Goal: Information Seeking & Learning: Compare options

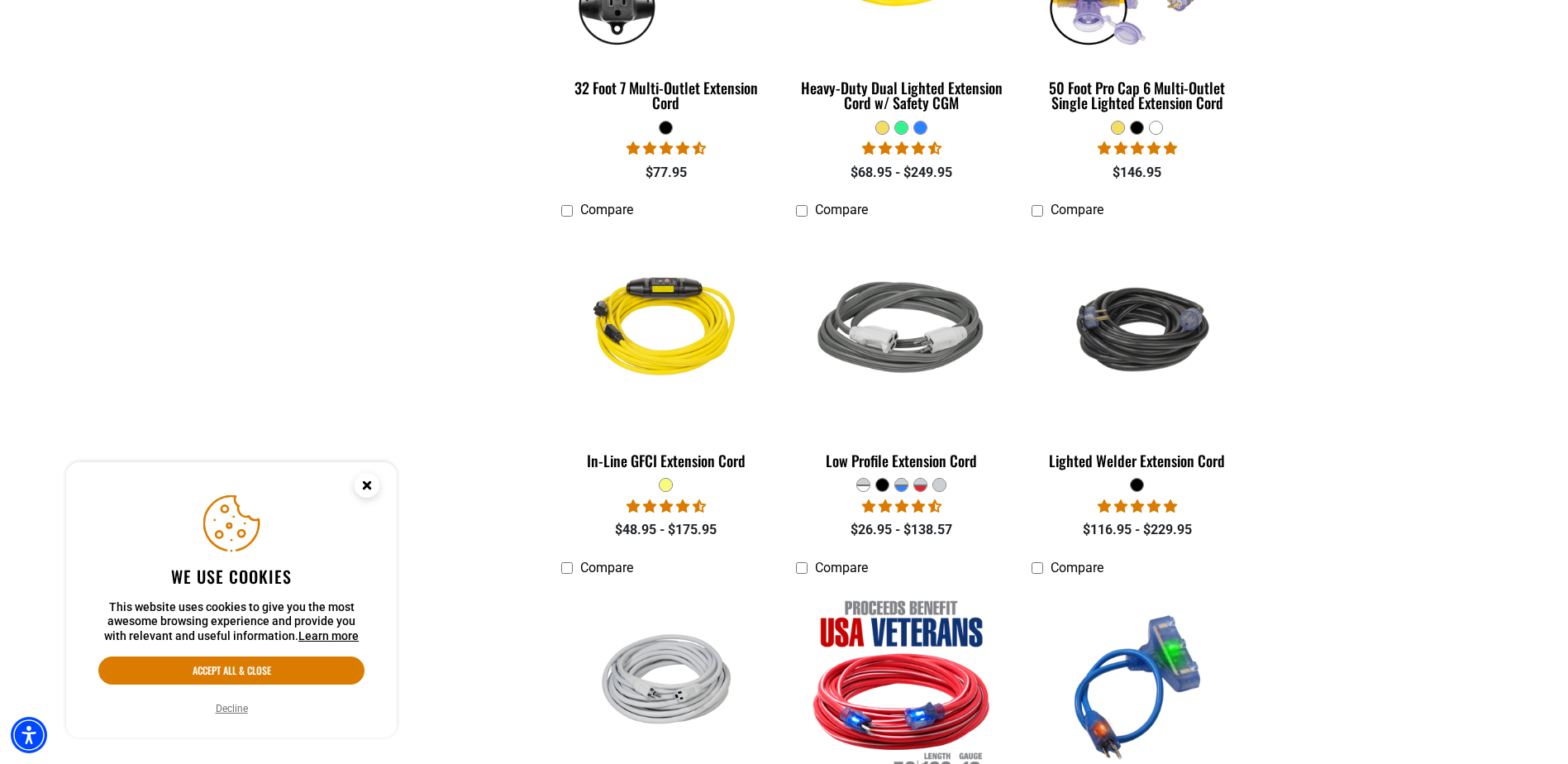
scroll to position [1819, 0]
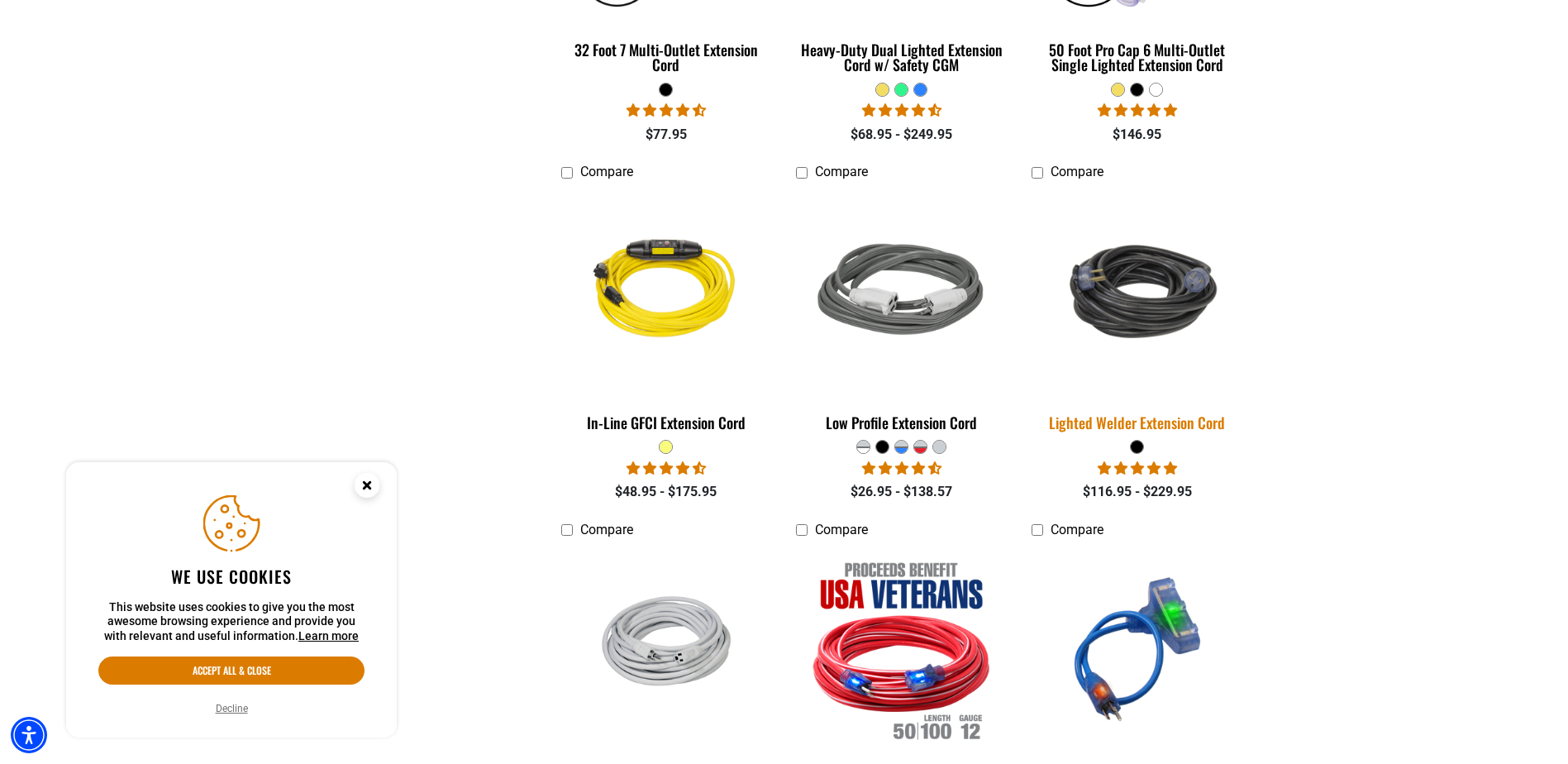
click at [1104, 417] on div "Lighted Welder Extension Cord" at bounding box center [1137, 422] width 211 height 15
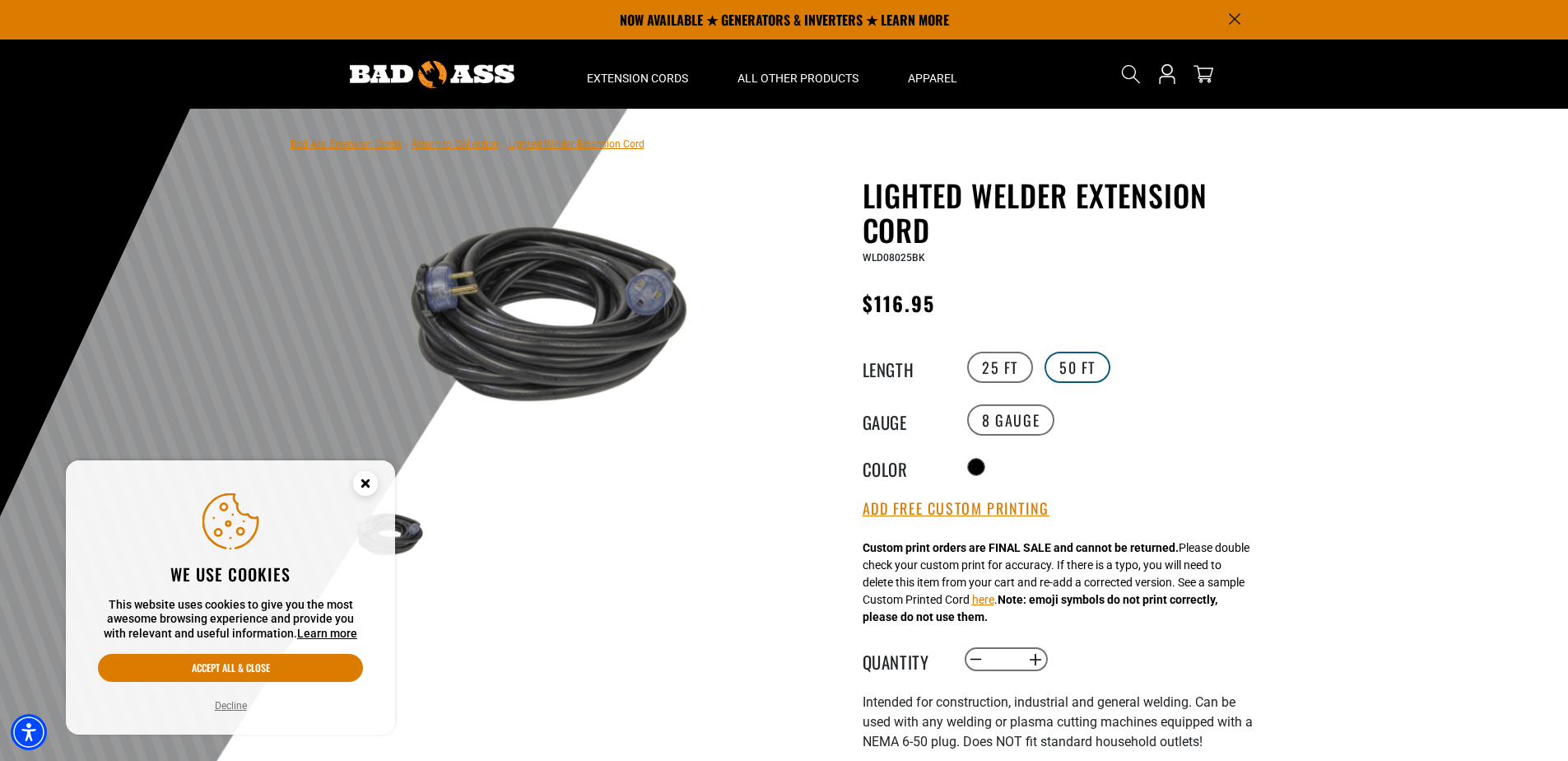
click at [1089, 373] on label "50 FT" at bounding box center [1077, 367] width 66 height 31
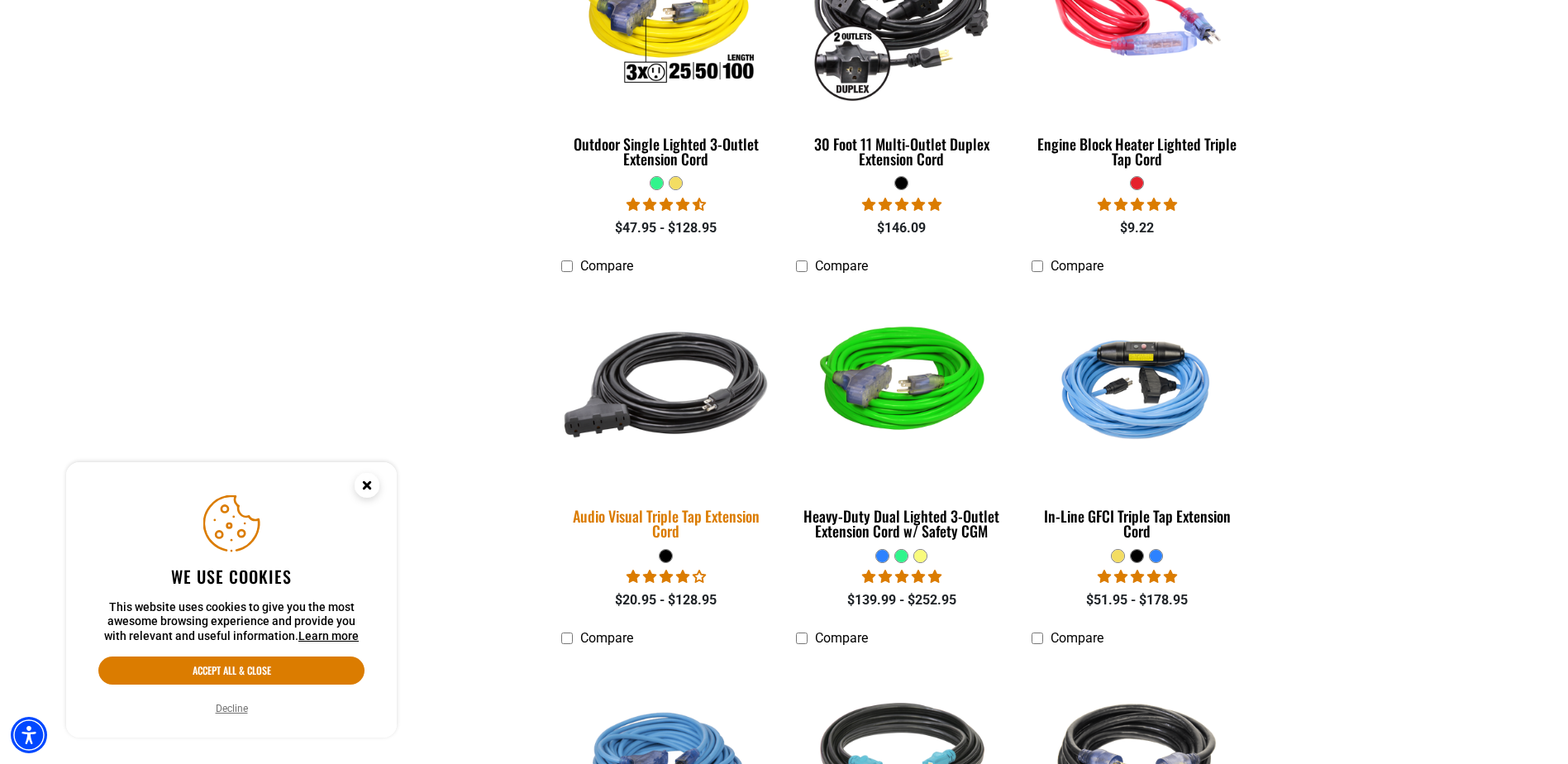
scroll to position [2893, 0]
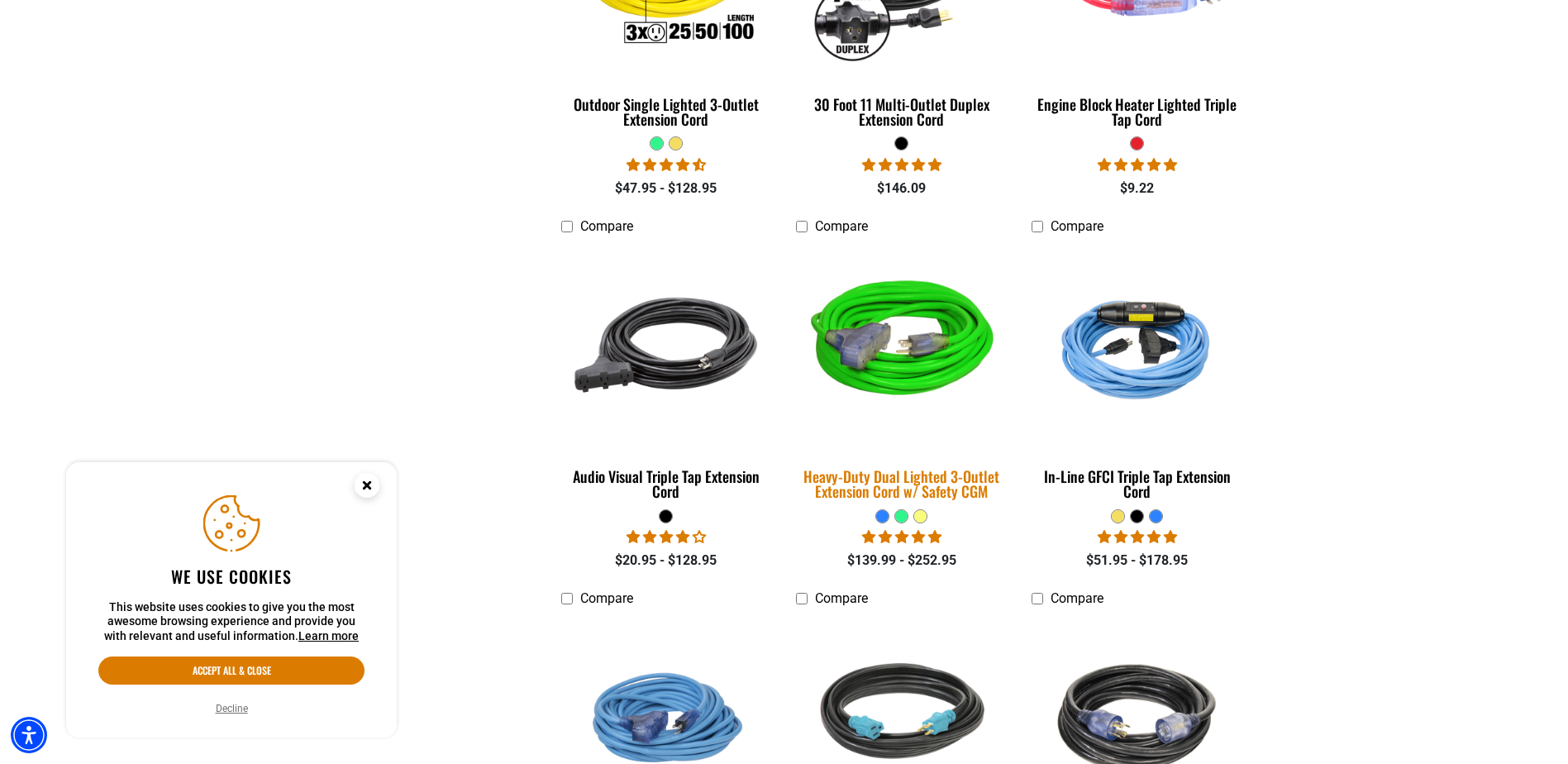
click at [871, 477] on div "Heavy-Duty Dual Lighted 3-Outlet Extension Cord w/ Safety CGM" at bounding box center [902, 483] width 211 height 30
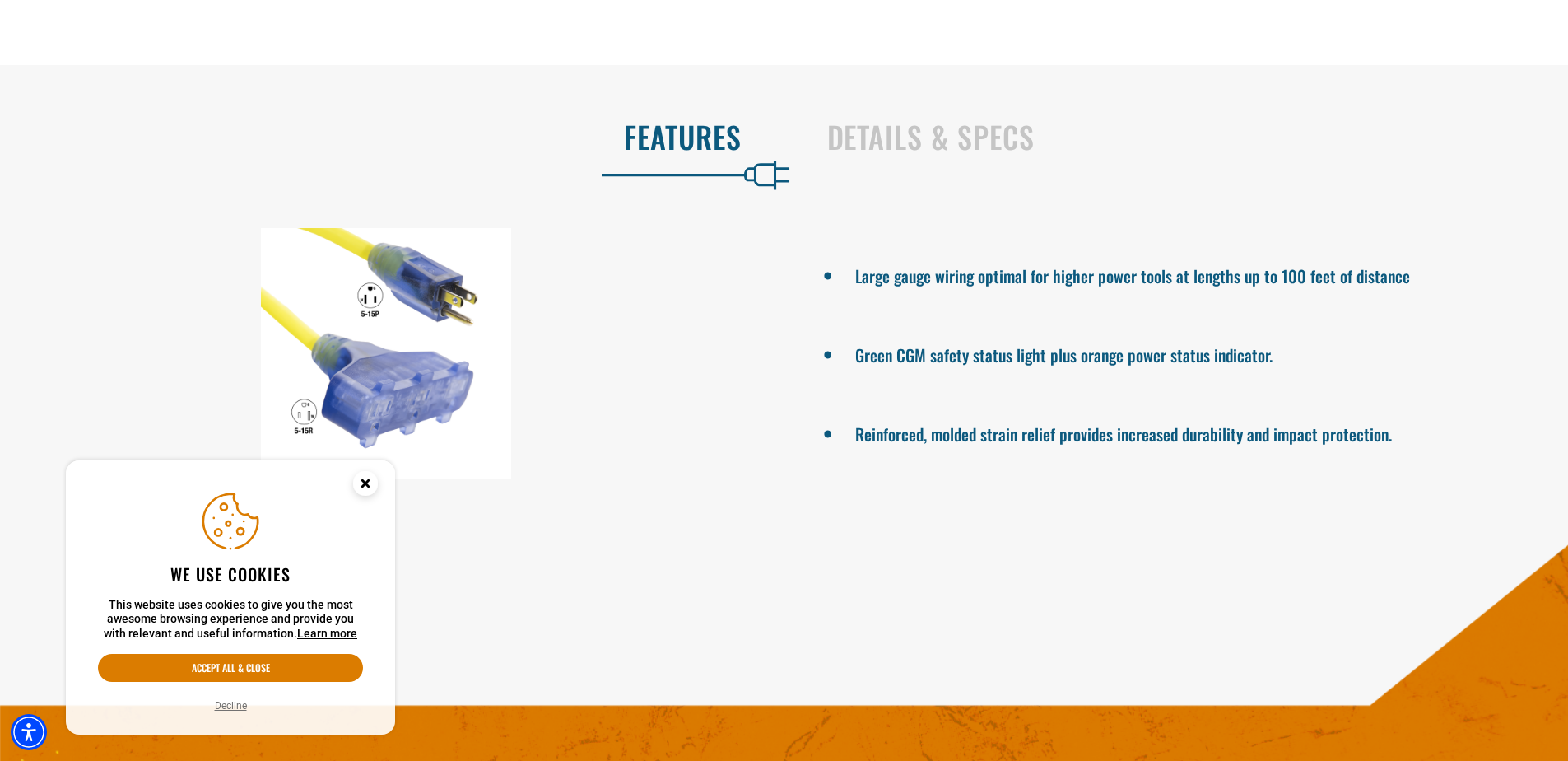
scroll to position [1071, 0]
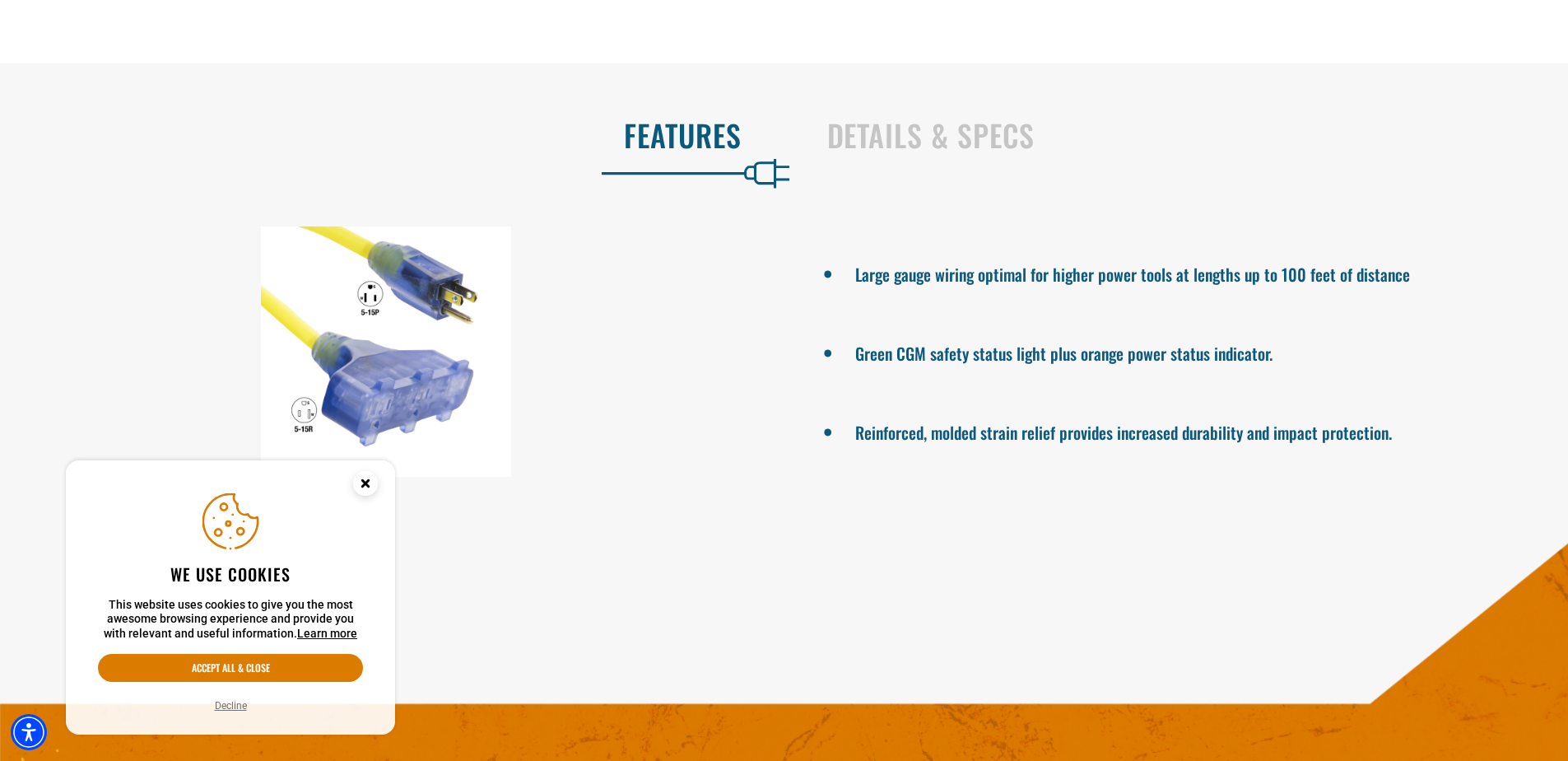
drag, startPoint x: 740, startPoint y: 437, endPoint x: 729, endPoint y: 434, distance: 11.4
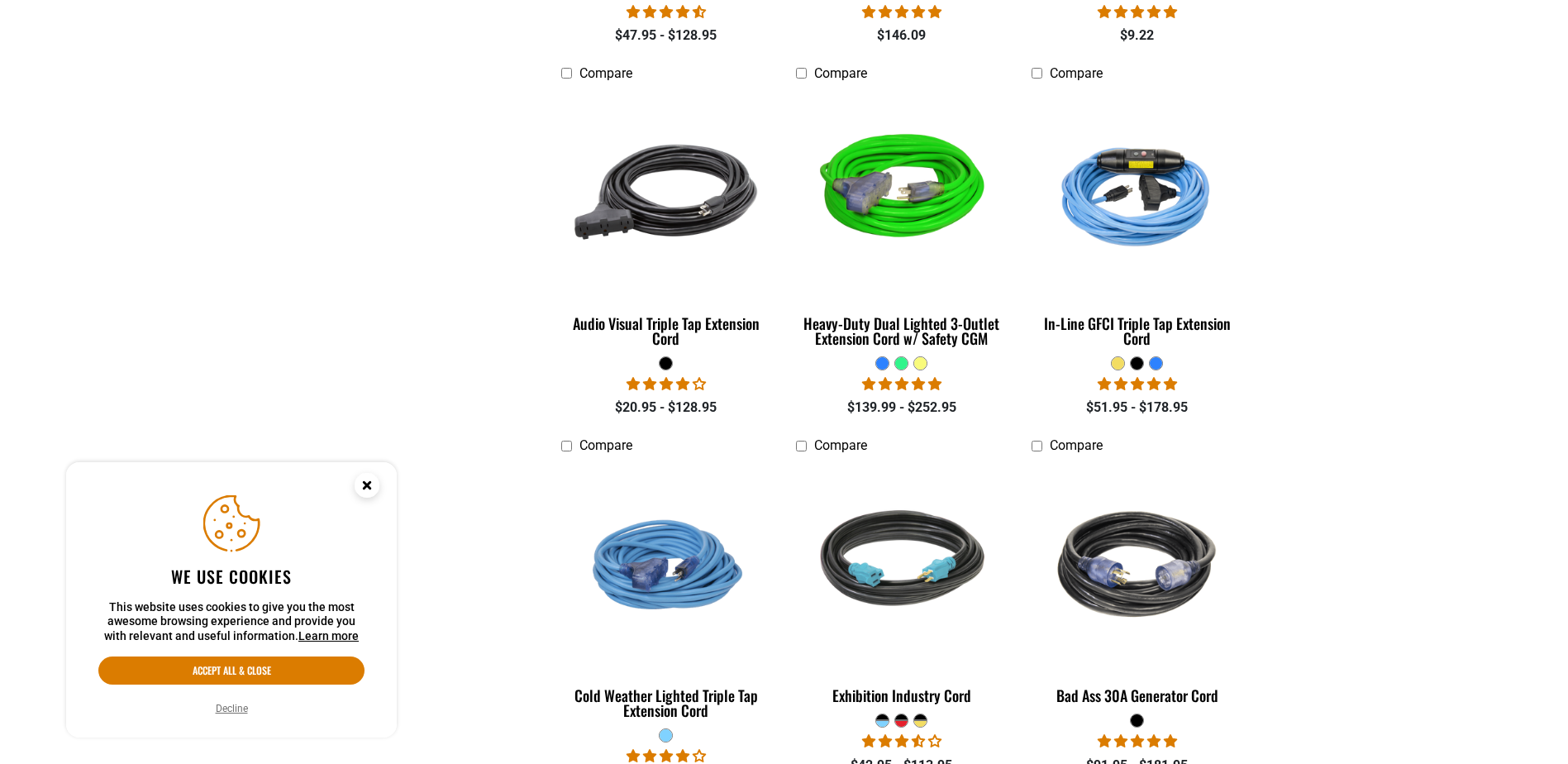
scroll to position [3059, 0]
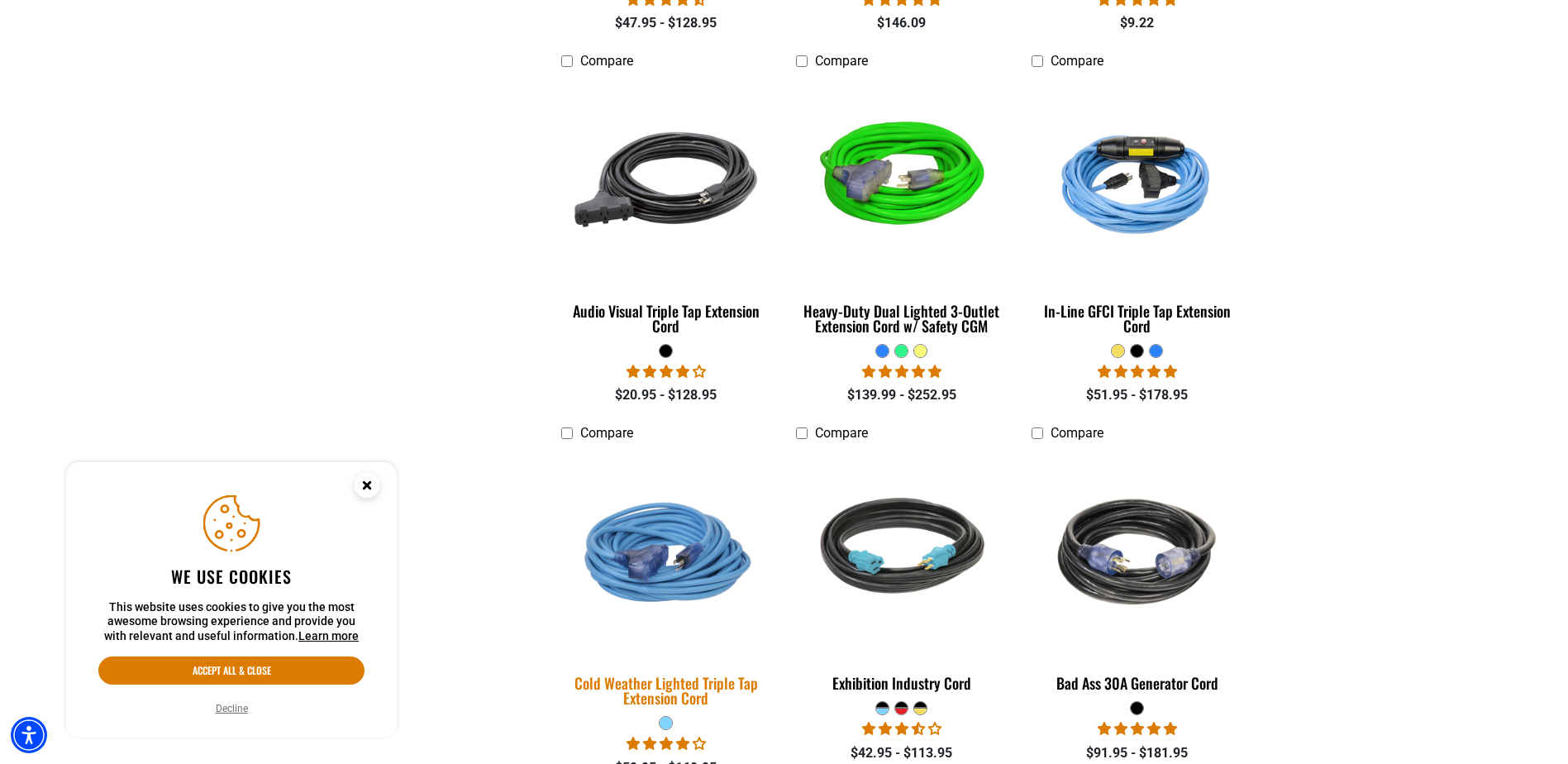
click at [693, 549] on img at bounding box center [666, 551] width 232 height 212
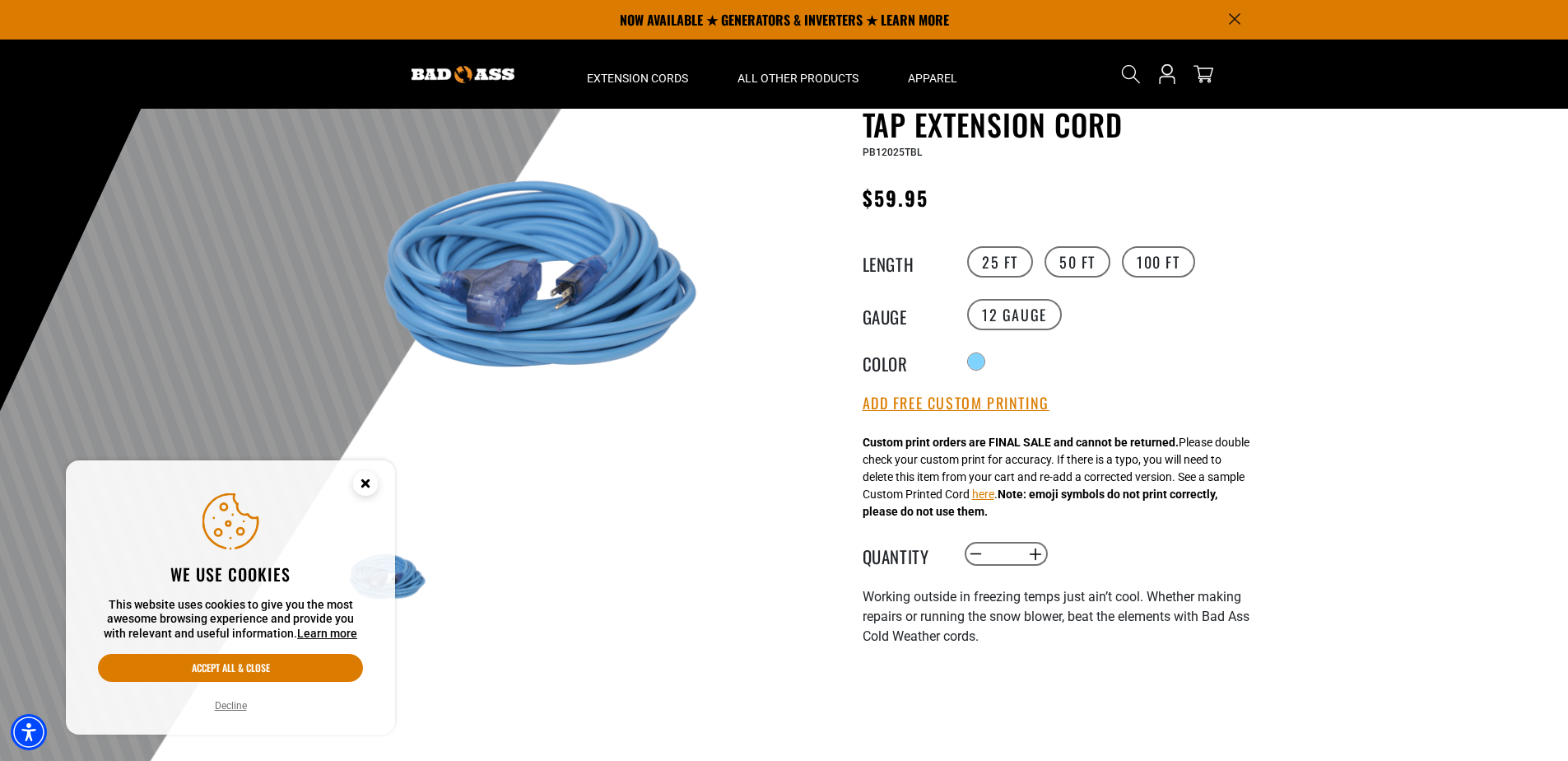
scroll to position [82, 0]
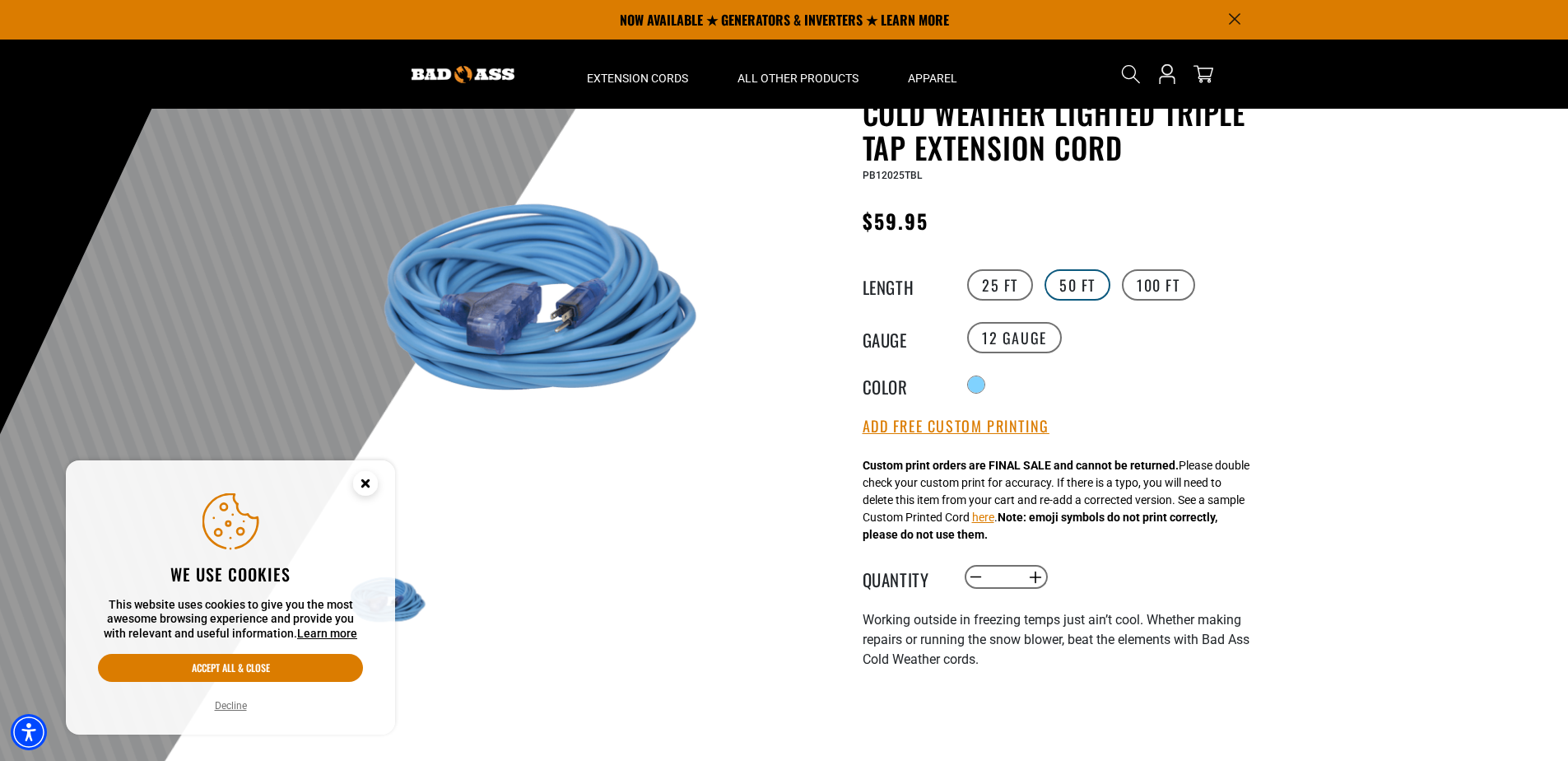
click at [1082, 293] on label "50 FT" at bounding box center [1077, 284] width 66 height 31
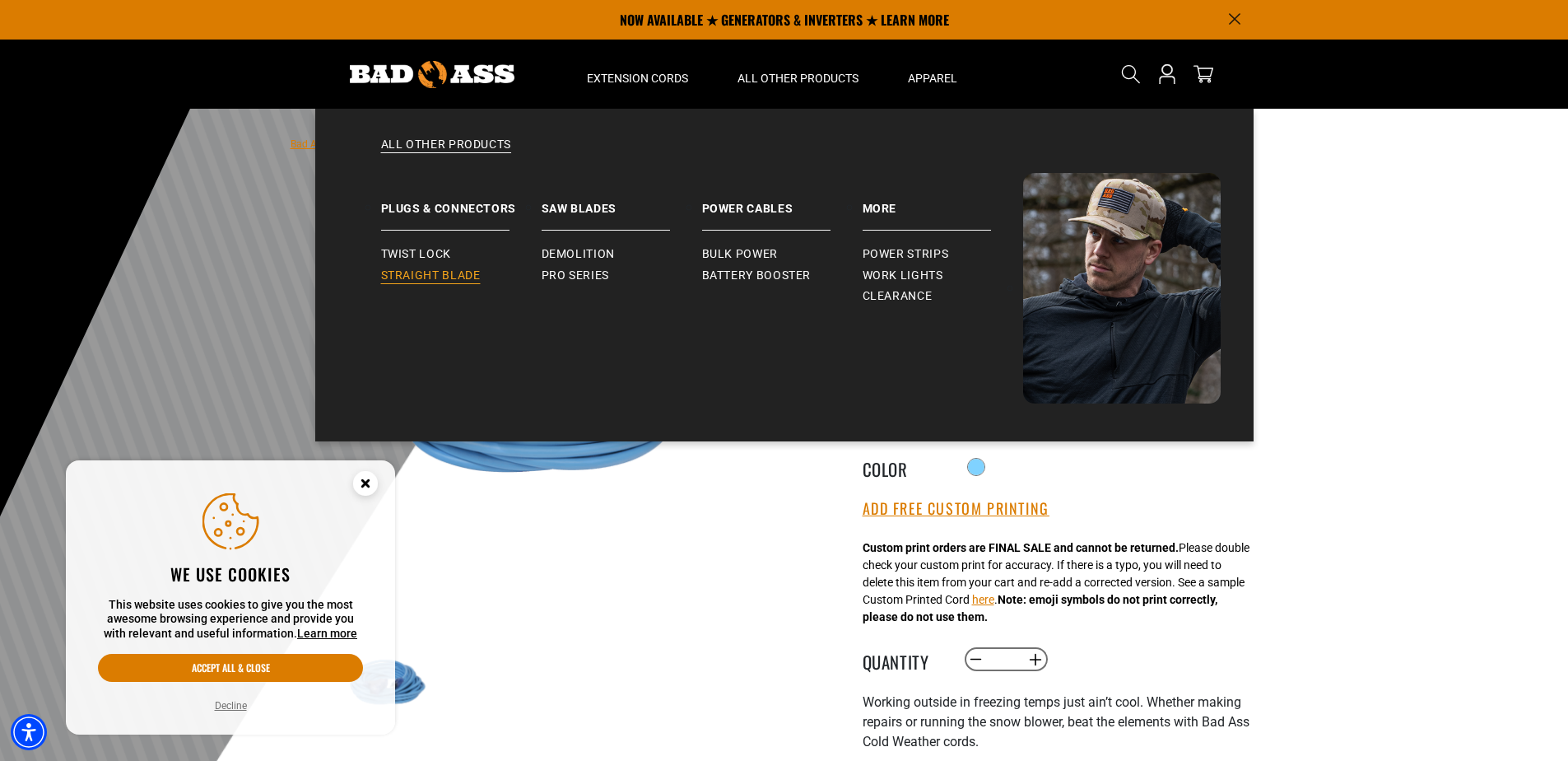
click at [451, 278] on span "Straight Blade" at bounding box center [431, 276] width 99 height 15
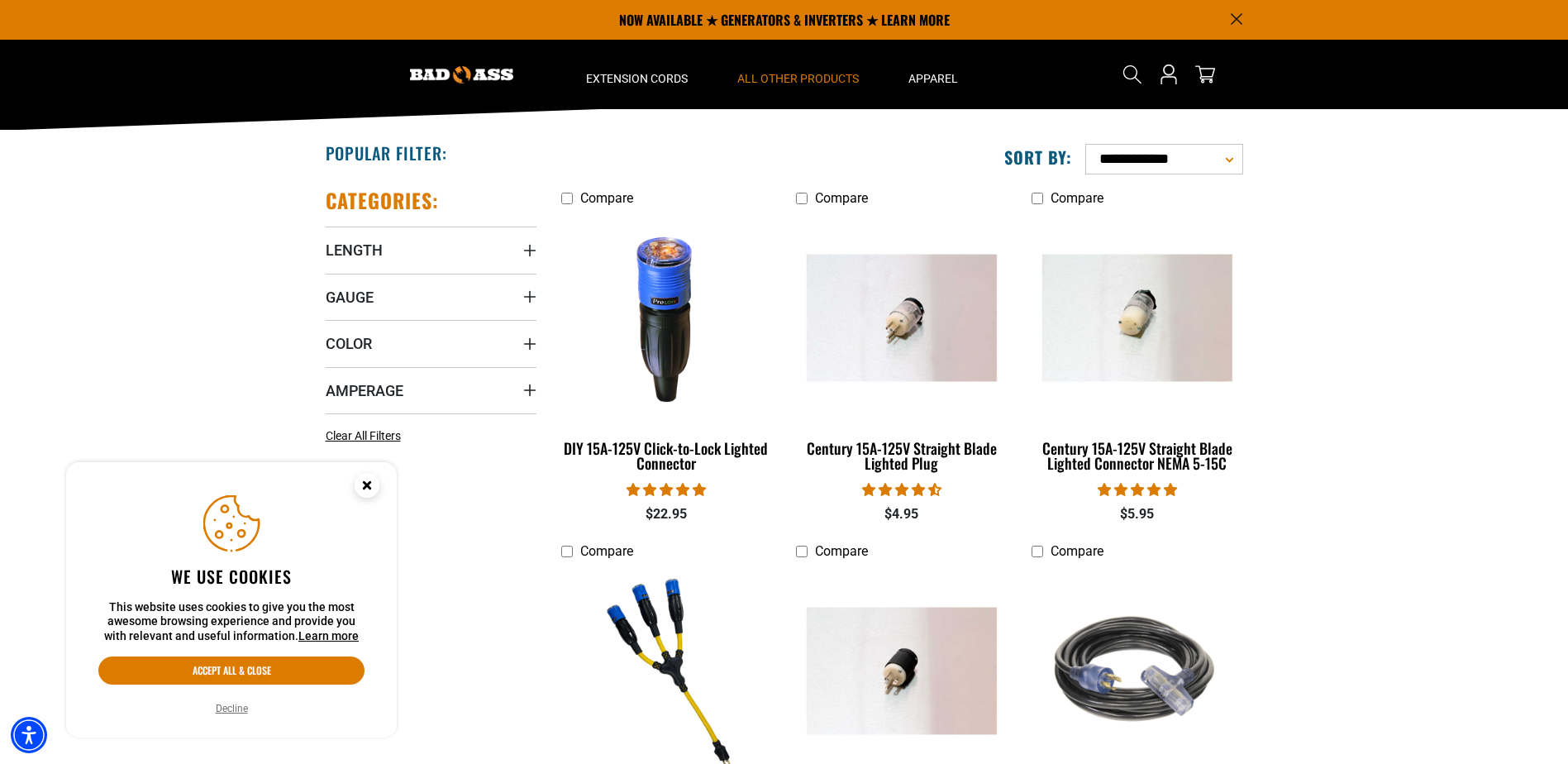
scroll to position [248, 0]
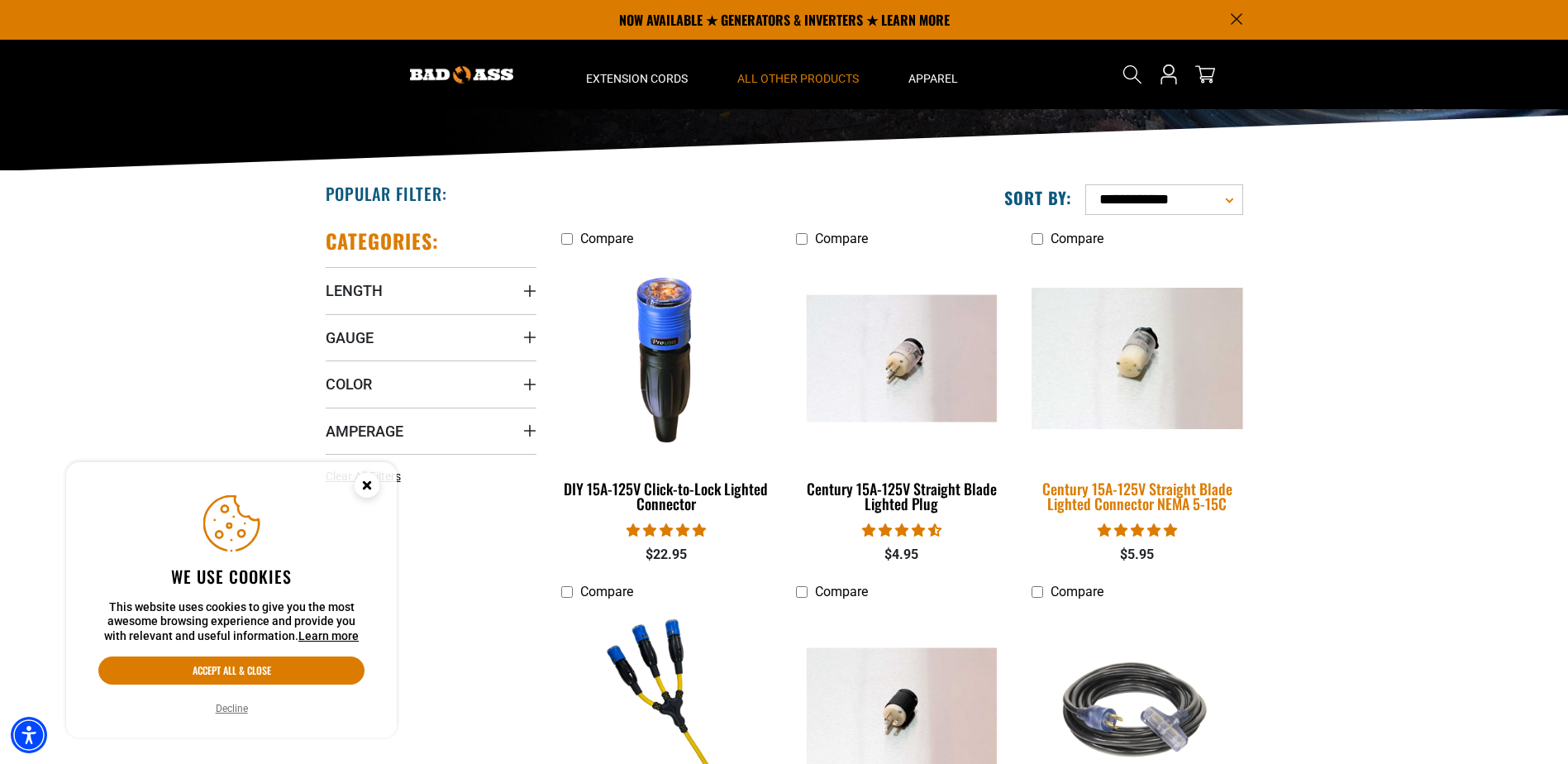
click at [1119, 422] on img at bounding box center [1137, 358] width 232 height 142
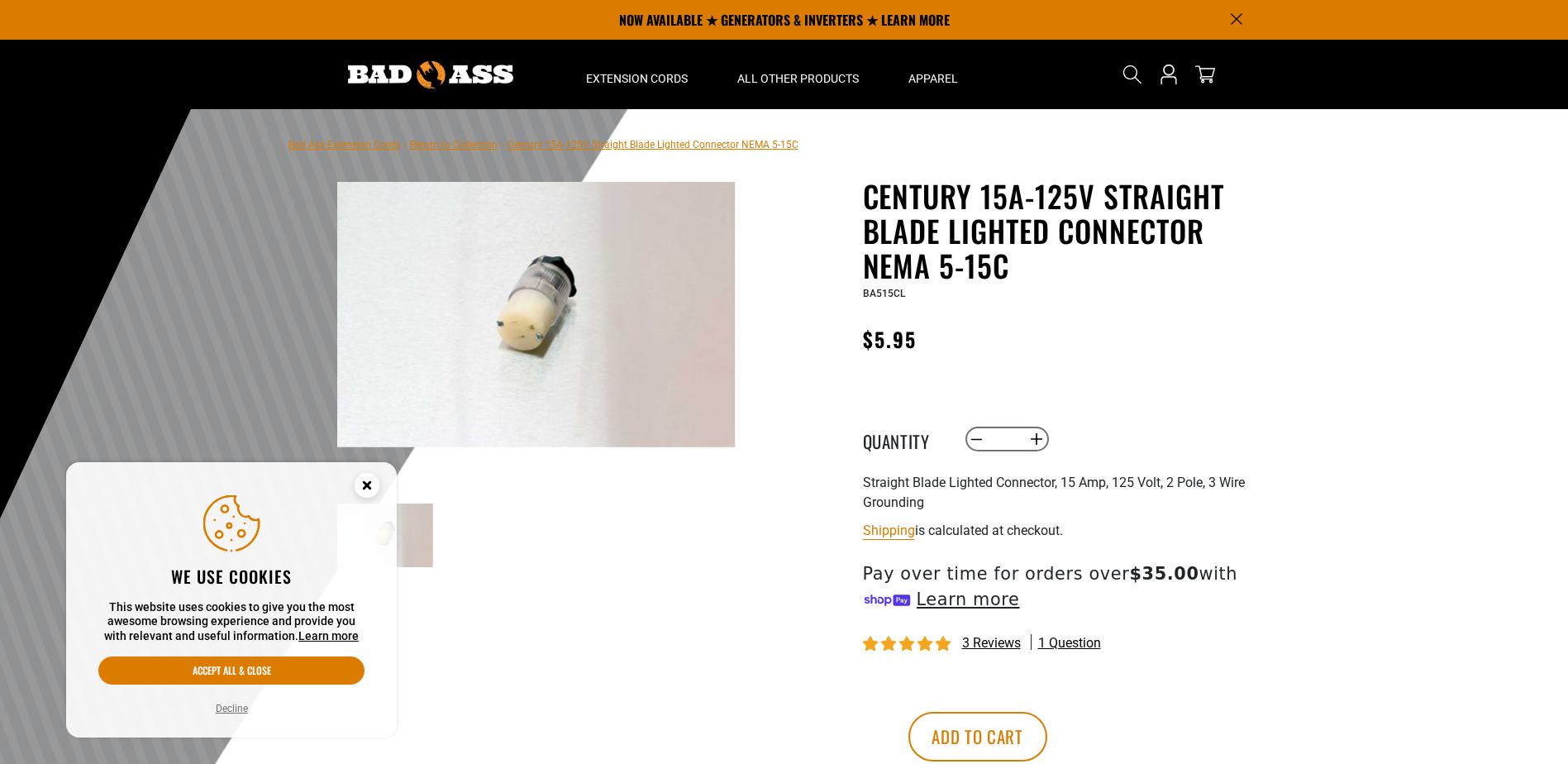
click at [623, 397] on img at bounding box center [536, 314] width 398 height 265
click at [622, 397] on img at bounding box center [536, 314] width 398 height 265
